Goal: Task Accomplishment & Management: Manage account settings

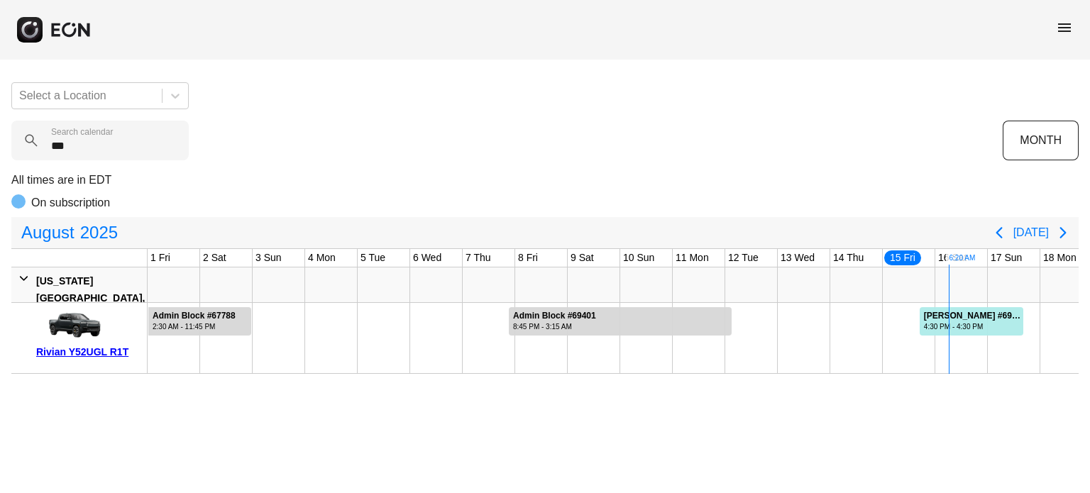
scroll to position [0, 560]
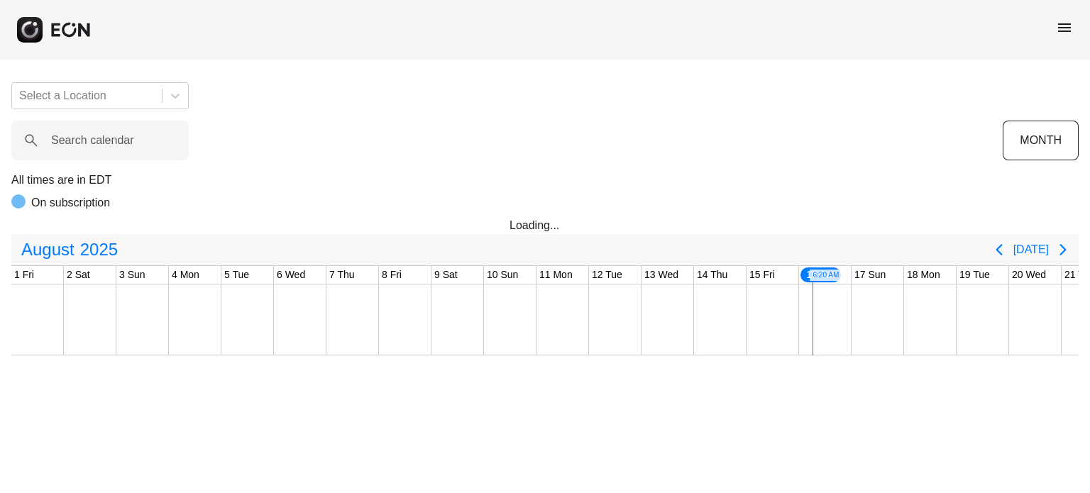
scroll to position [0, 560]
